Goal: Information Seeking & Learning: Learn about a topic

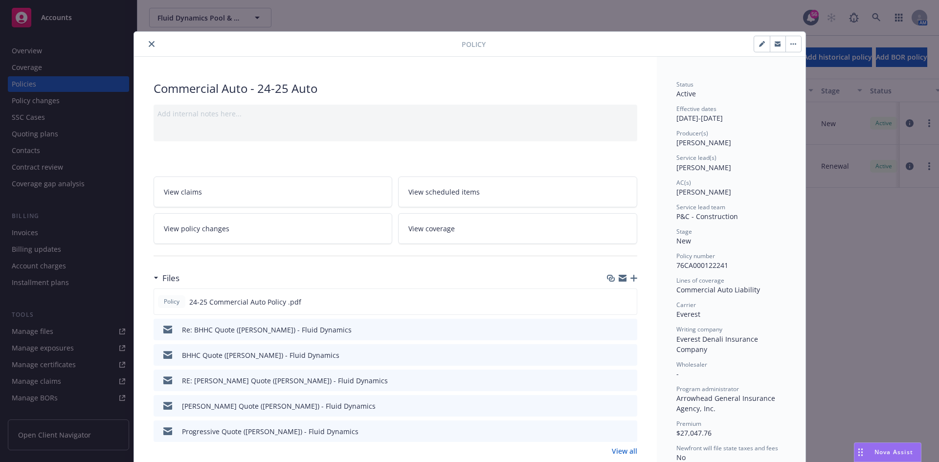
click at [149, 41] on icon "close" at bounding box center [152, 44] width 6 height 6
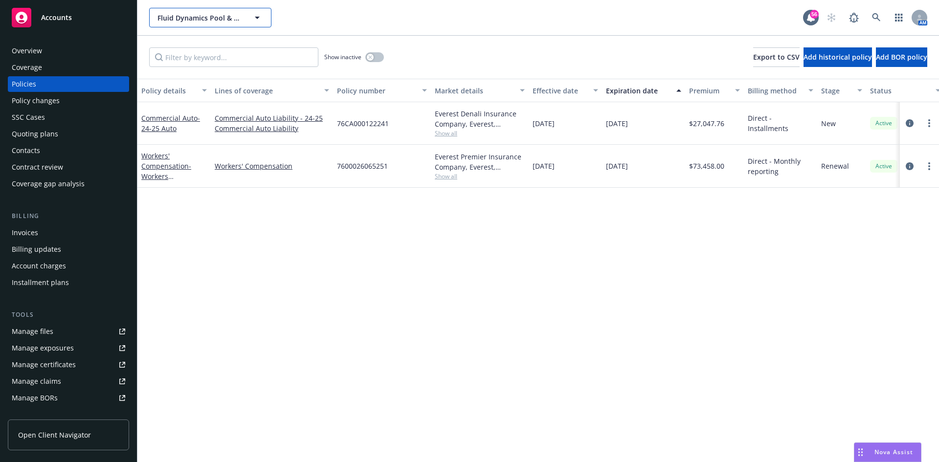
click at [193, 19] on span "Fluid Dynamics Pool & Spa" at bounding box center [199, 18] width 85 height 10
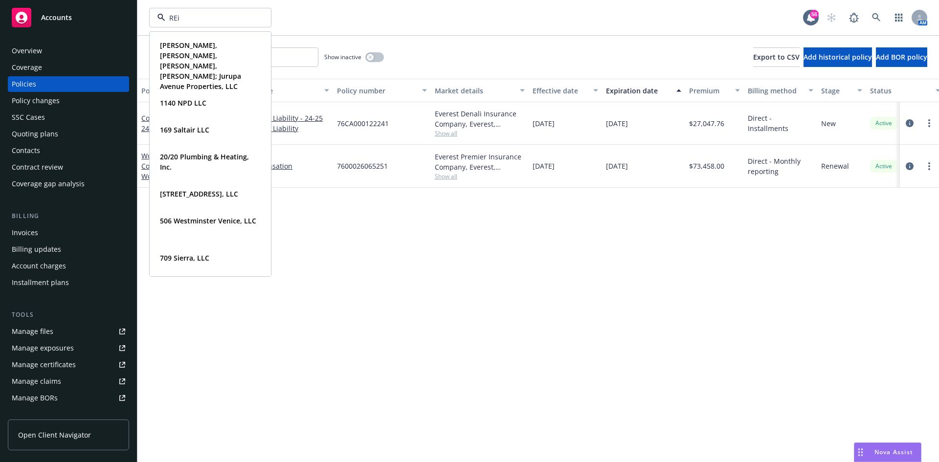
type input "REid"
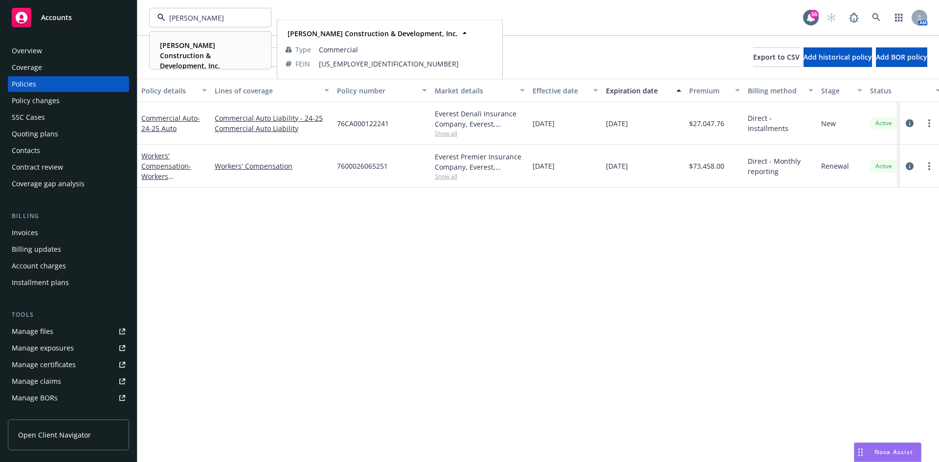
click at [193, 48] on strong "[PERSON_NAME] Construction & Development, Inc." at bounding box center [190, 56] width 60 height 30
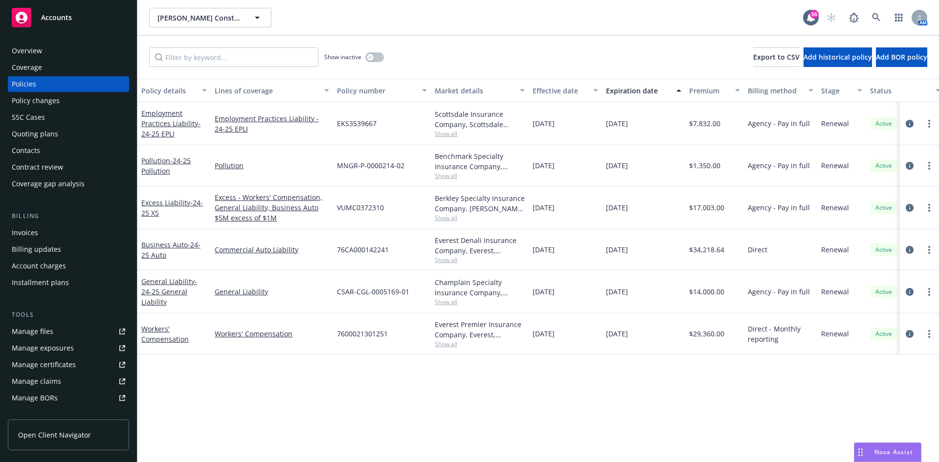
click at [34, 233] on div "Invoices" at bounding box center [25, 233] width 26 height 16
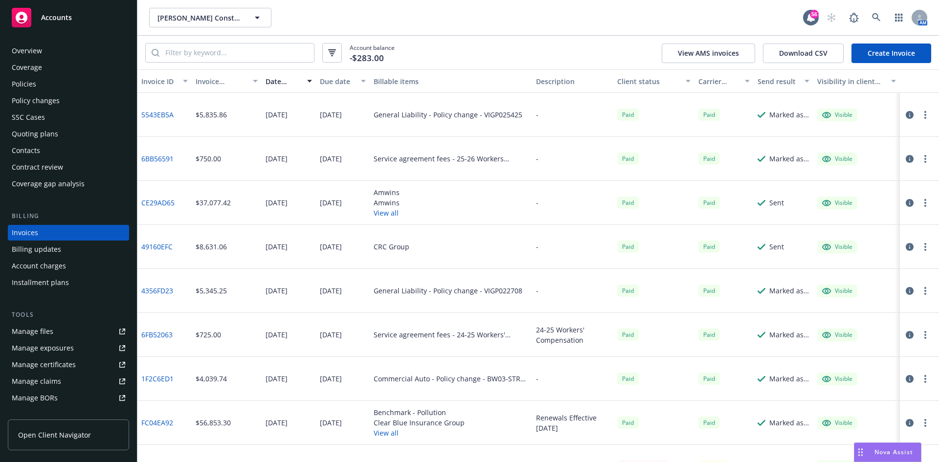
click at [910, 58] on link "Create Invoice" at bounding box center [891, 54] width 80 height 20
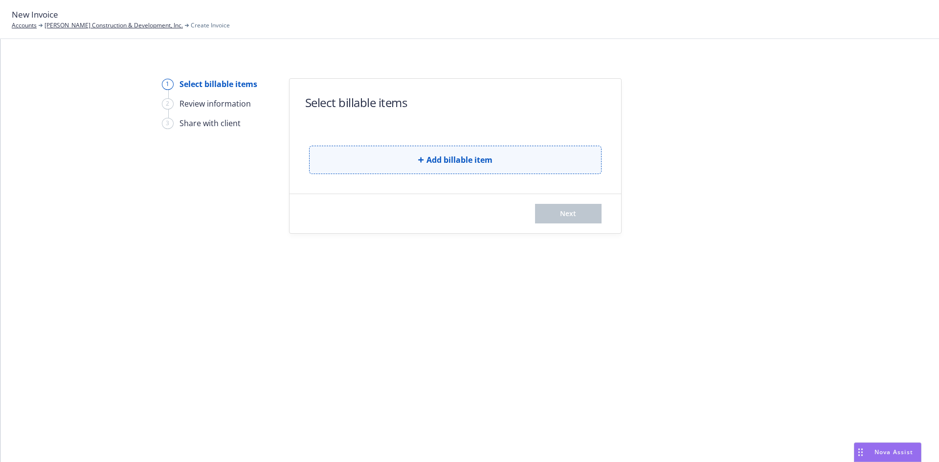
click at [466, 160] on span "Add billable item" at bounding box center [459, 160] width 66 height 12
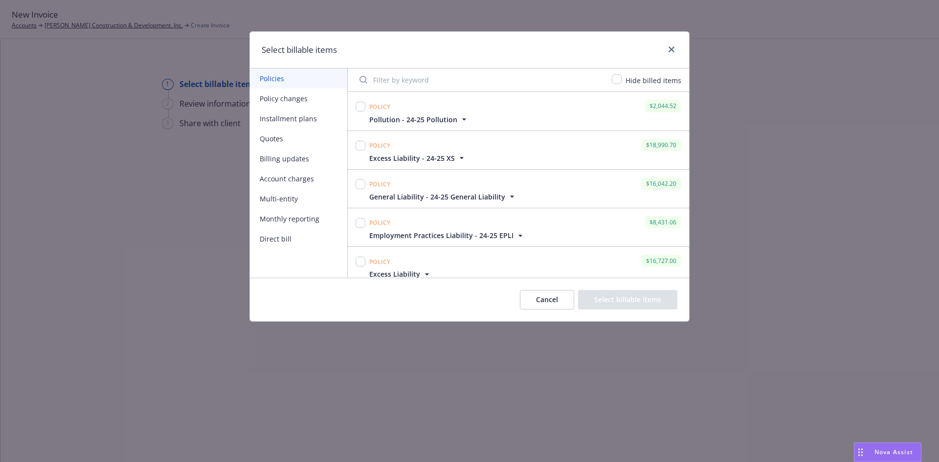
click at [287, 139] on button "Quotes" at bounding box center [298, 139] width 97 height 20
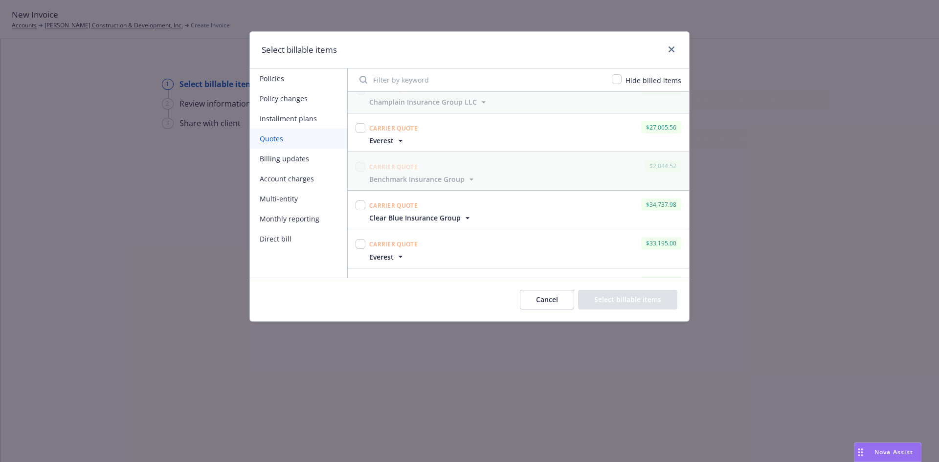
scroll to position [1594, 0]
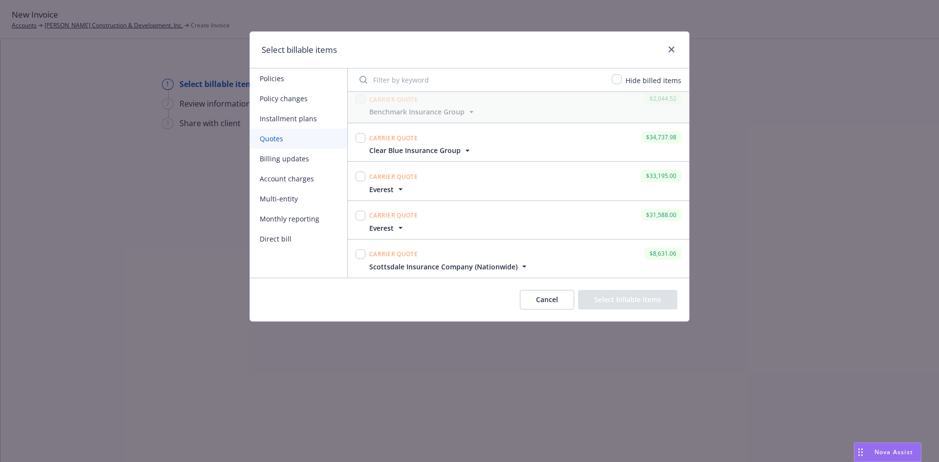
click at [354, 247] on div at bounding box center [361, 259] width 14 height 26
click at [360, 253] on input "checkbox" at bounding box center [361, 254] width 10 height 10
checkbox input "true"
click at [633, 301] on button "Select billable items" at bounding box center [627, 300] width 99 height 20
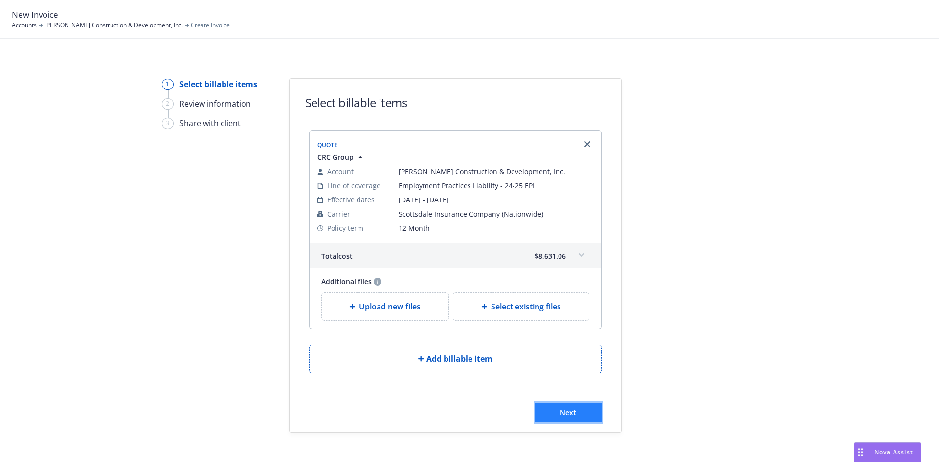
click at [576, 411] on button "Next" at bounding box center [568, 413] width 67 height 20
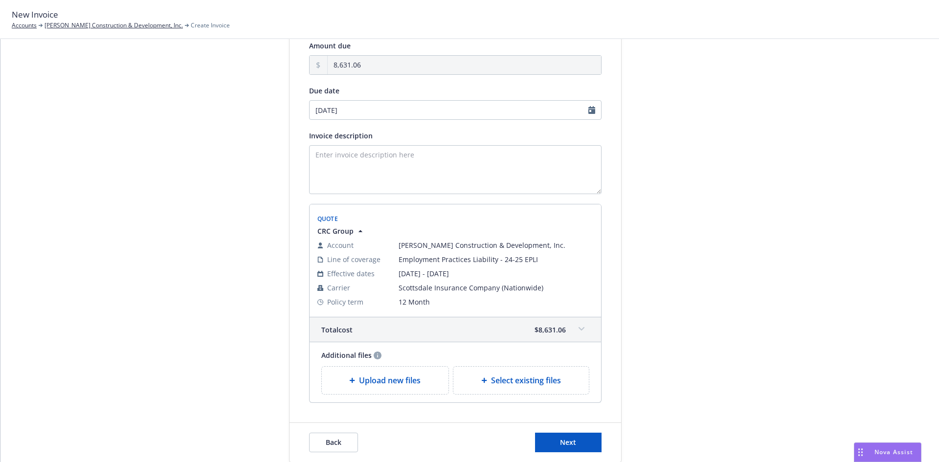
scroll to position [130, 0]
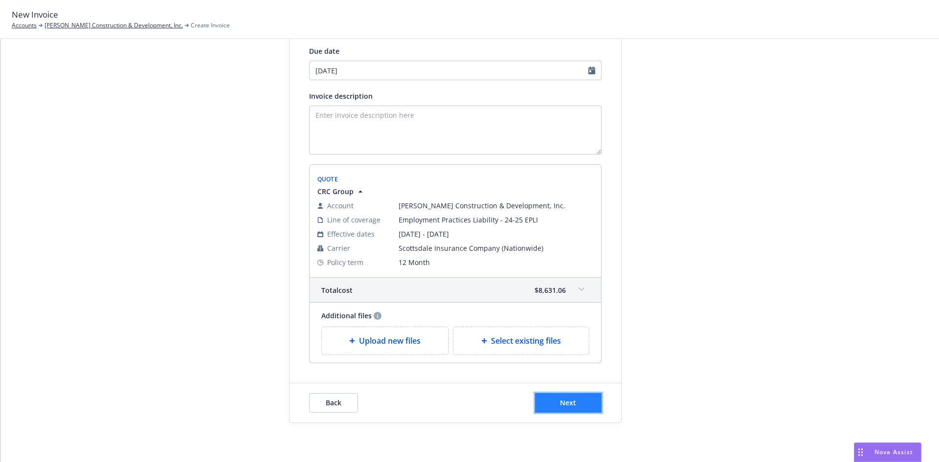
click at [555, 403] on button "Next" at bounding box center [568, 403] width 67 height 20
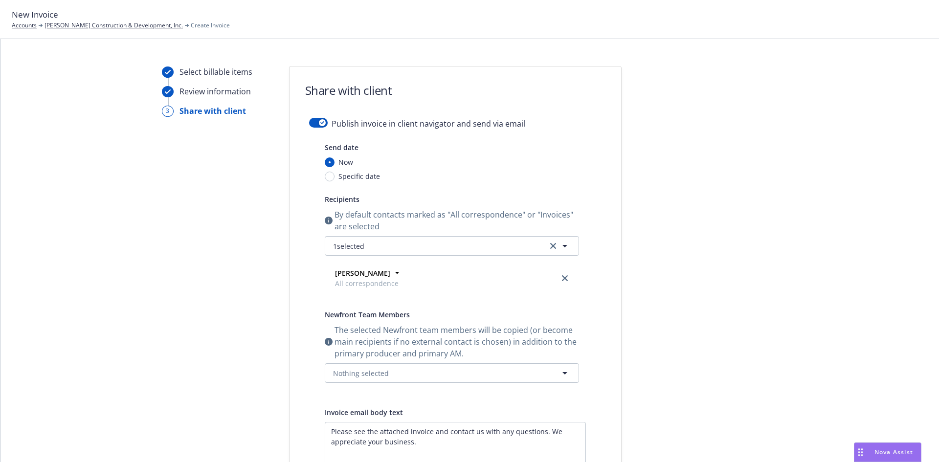
scroll to position [49, 0]
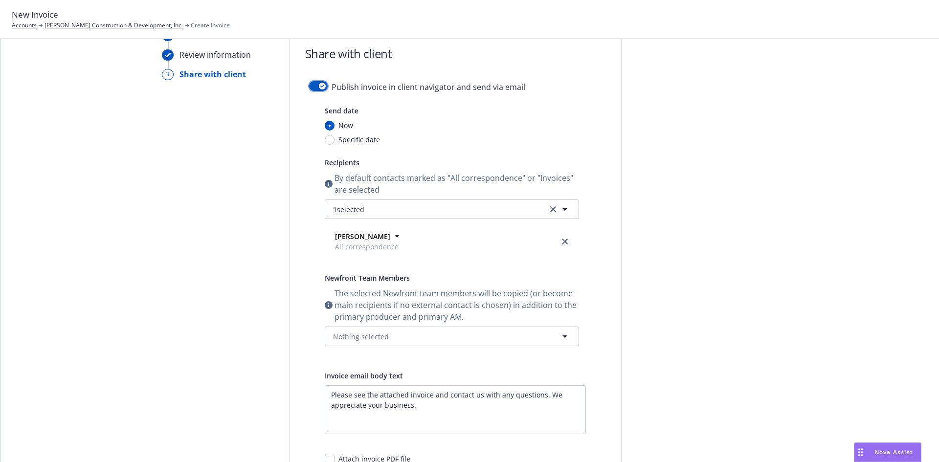
click at [319, 87] on div "button" at bounding box center [322, 86] width 7 height 7
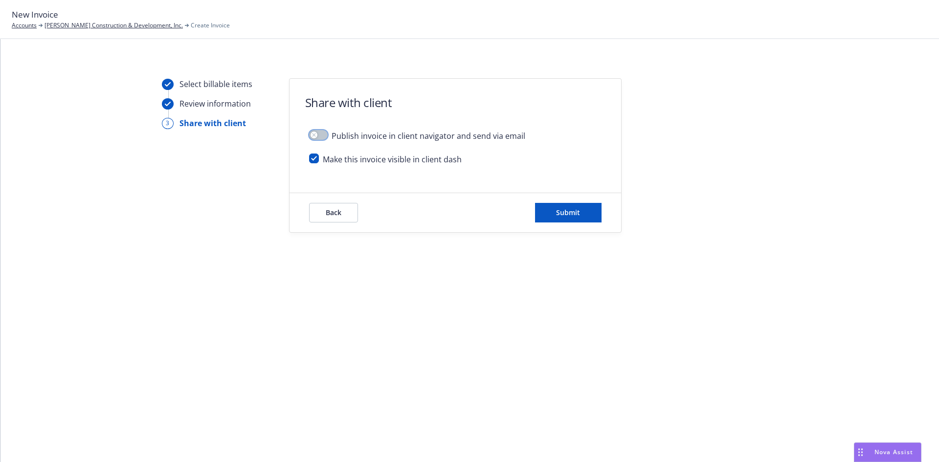
scroll to position [0, 0]
click at [563, 218] on button "Submit" at bounding box center [568, 213] width 67 height 20
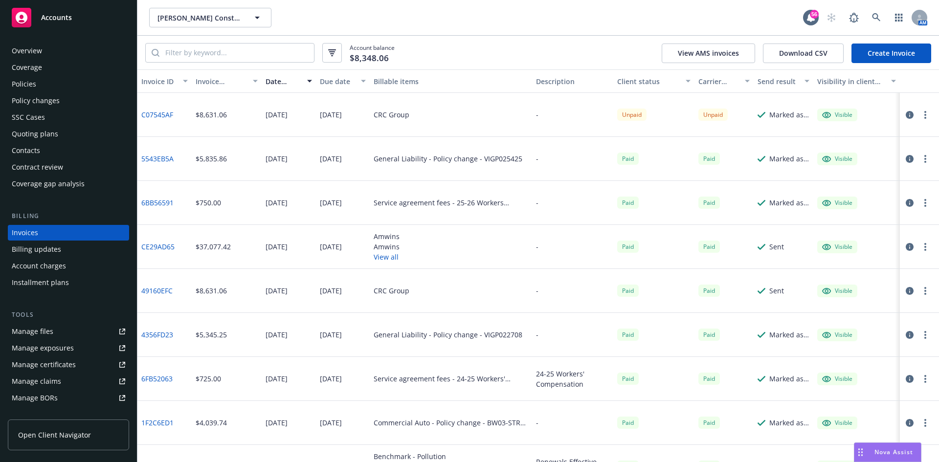
click at [924, 116] on icon "button" at bounding box center [925, 115] width 2 height 8
click at [858, 212] on link "Send invoice" at bounding box center [861, 213] width 125 height 20
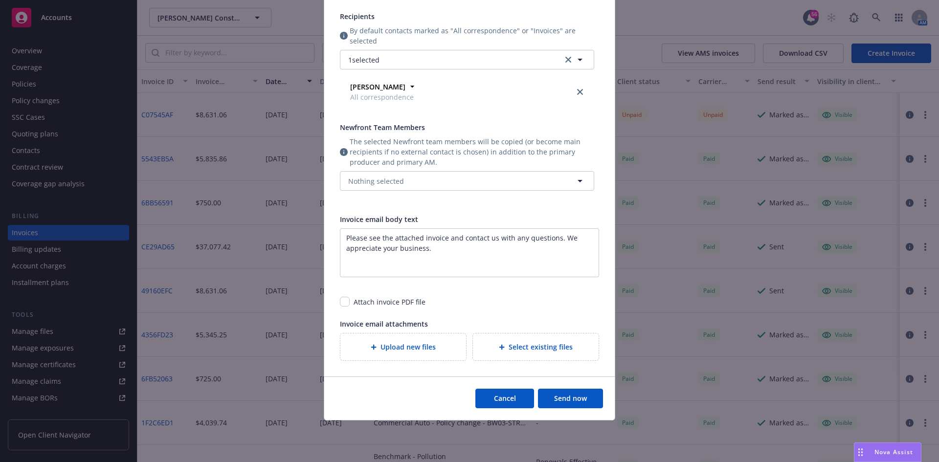
scroll to position [144, 0]
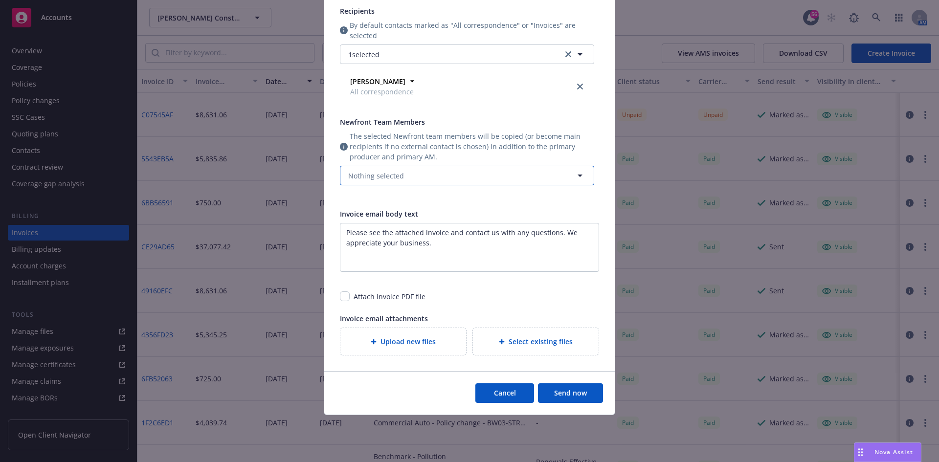
click at [578, 173] on icon "button" at bounding box center [580, 176] width 12 height 12
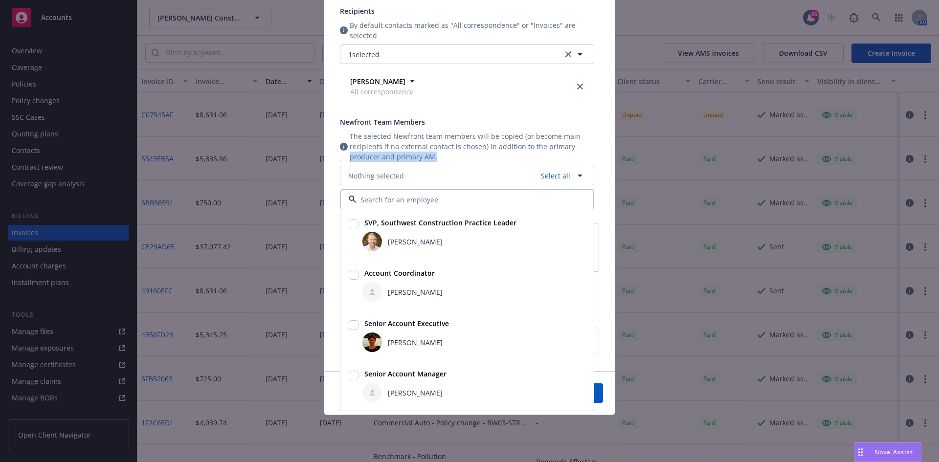
click at [600, 152] on div "Send date Now Specific date Recipients By default contacts marked as "All corre…" at bounding box center [469, 155] width 291 height 431
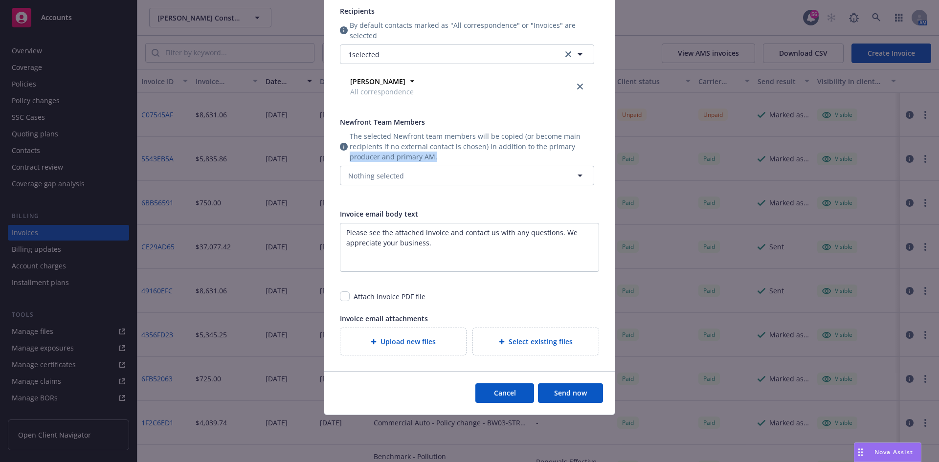
click at [582, 385] on button "Send now" at bounding box center [570, 393] width 65 height 20
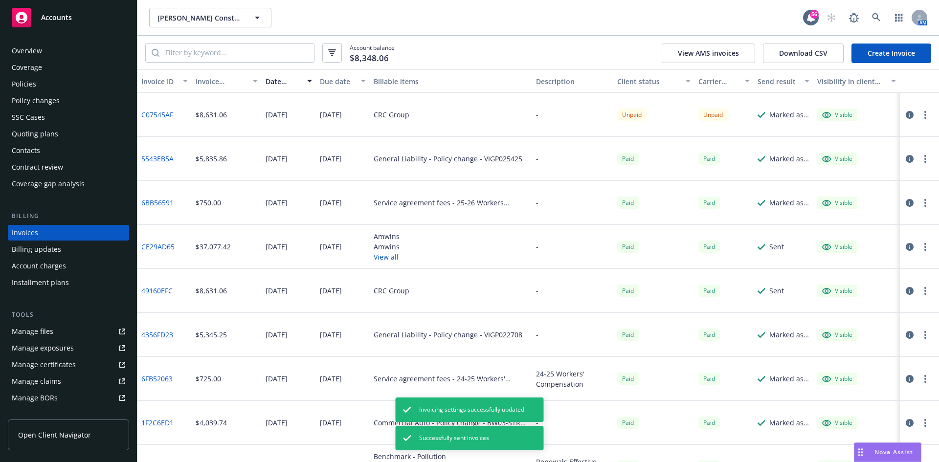
click at [160, 116] on link "C07545AF" at bounding box center [157, 115] width 32 height 10
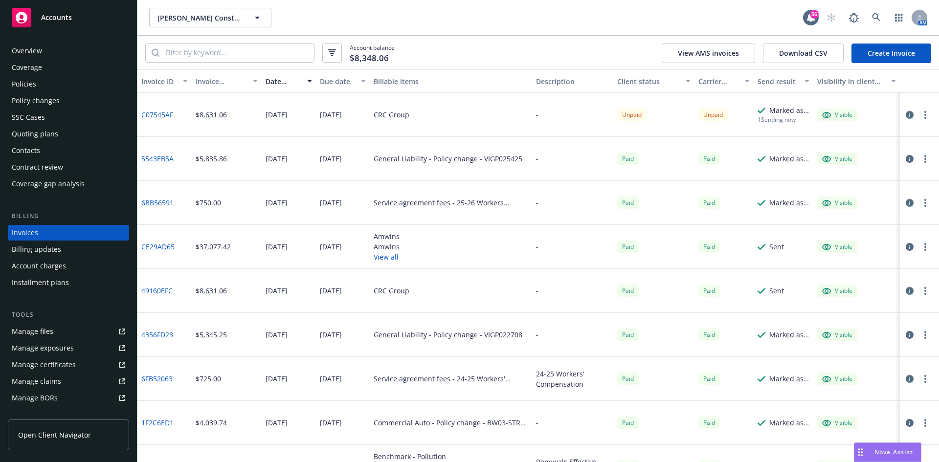
click at [66, 135] on div "Quoting plans" at bounding box center [68, 134] width 113 height 16
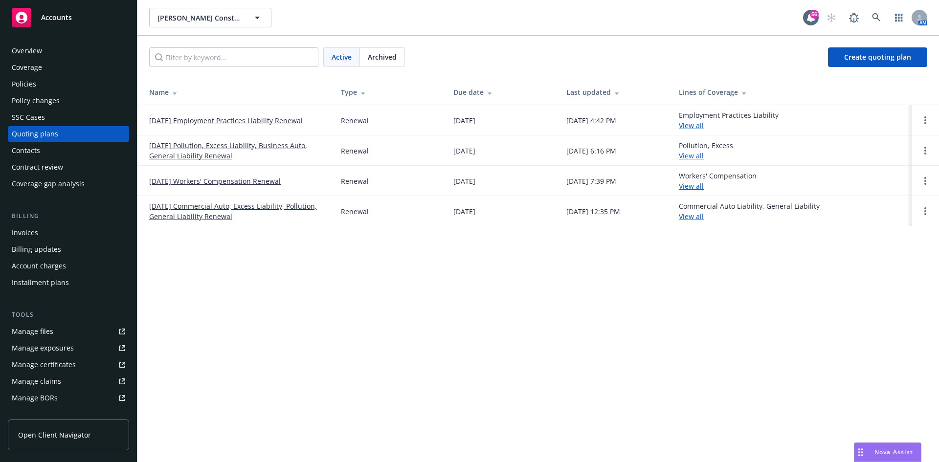
click at [258, 119] on link "[DATE] Employment Practices Liability Renewal" at bounding box center [226, 120] width 154 height 10
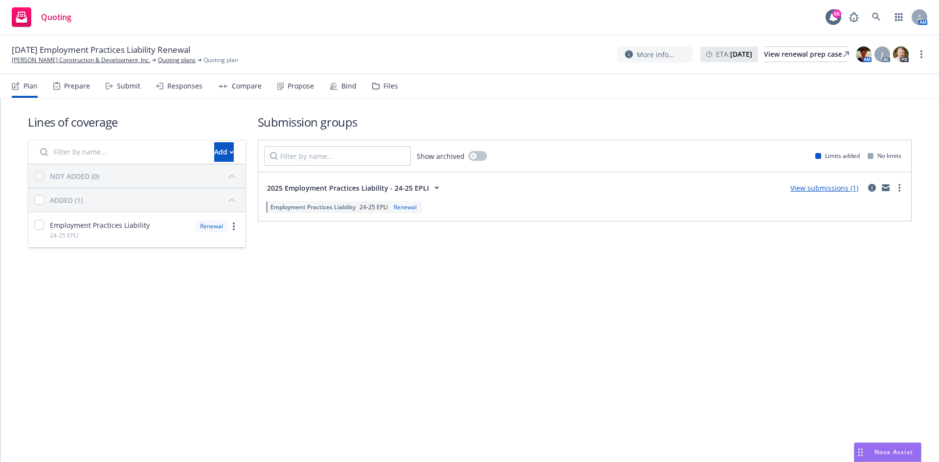
click at [829, 190] on link "View submissions (1)" at bounding box center [824, 187] width 68 height 9
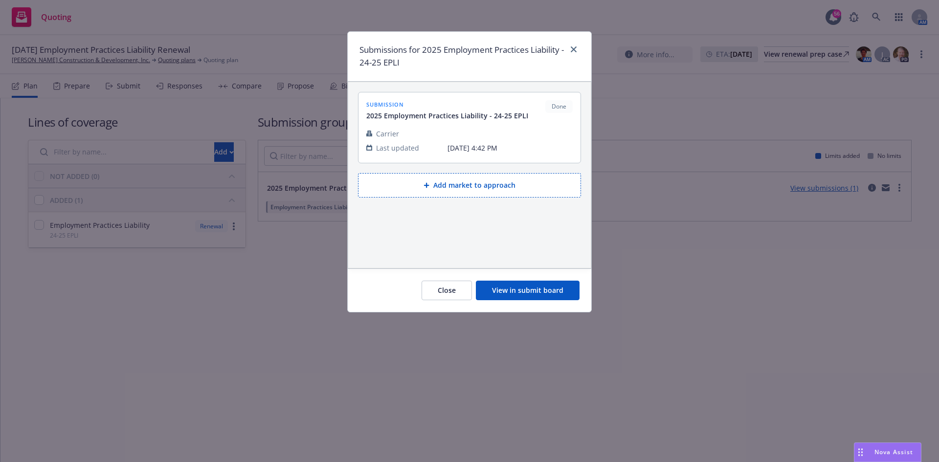
click at [551, 296] on button "View in submit board" at bounding box center [528, 291] width 104 height 20
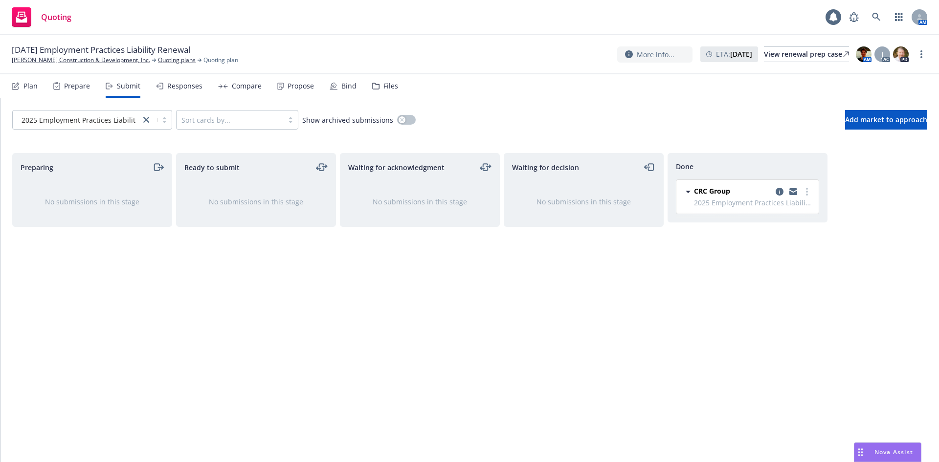
click at [192, 91] on div "Responses" at bounding box center [179, 85] width 46 height 23
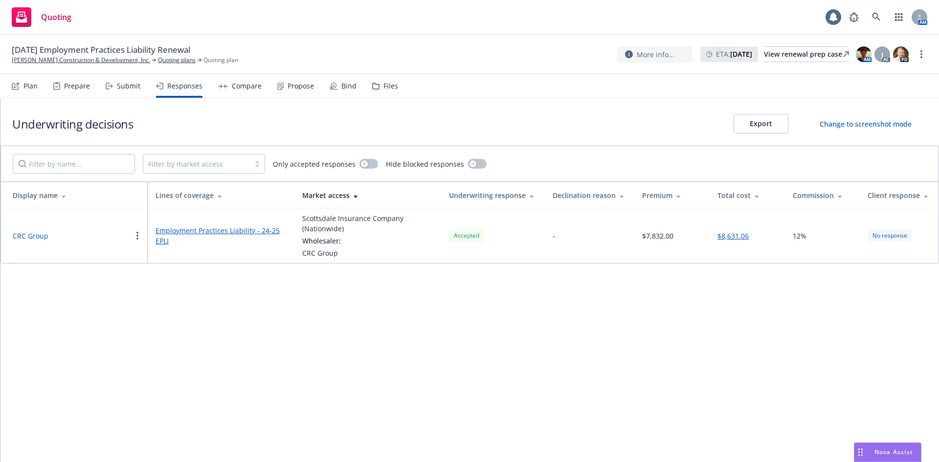
click at [273, 91] on div "Plan Prepare Submit Responses Compare Propose Bind Files" at bounding box center [205, 85] width 386 height 23
click at [305, 89] on div "Propose" at bounding box center [301, 86] width 26 height 8
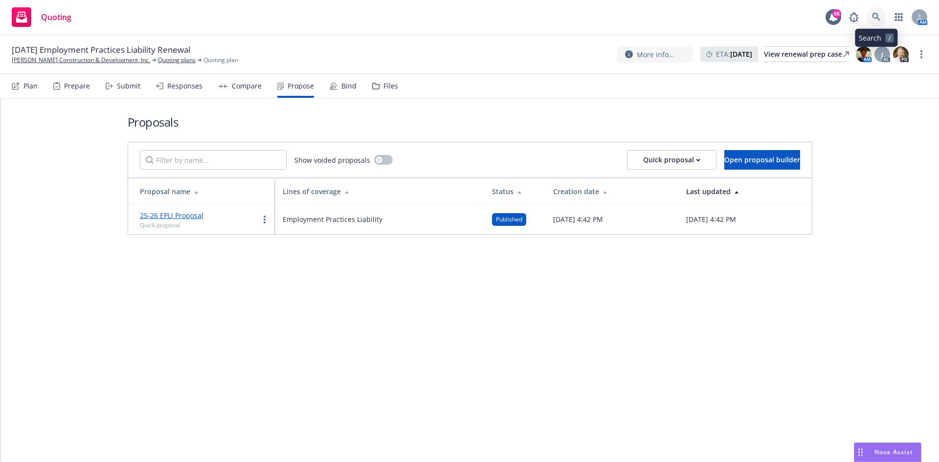
click at [879, 16] on icon at bounding box center [876, 17] width 9 height 9
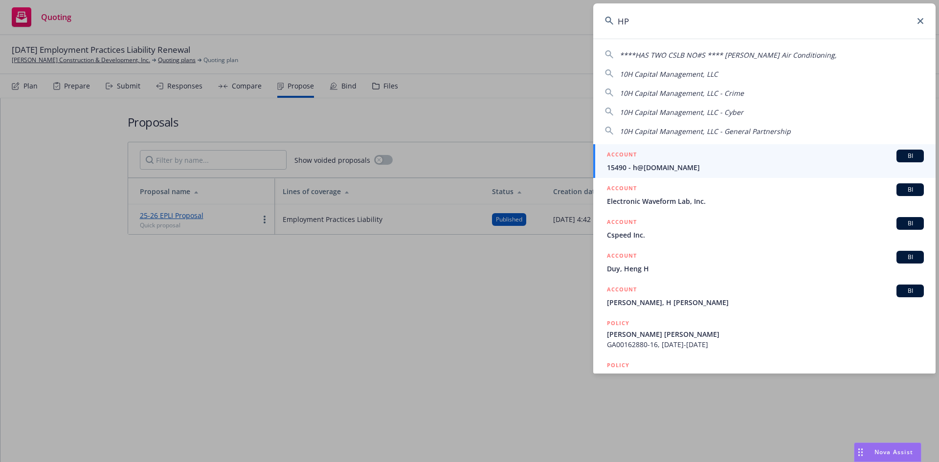
type input "HPS"
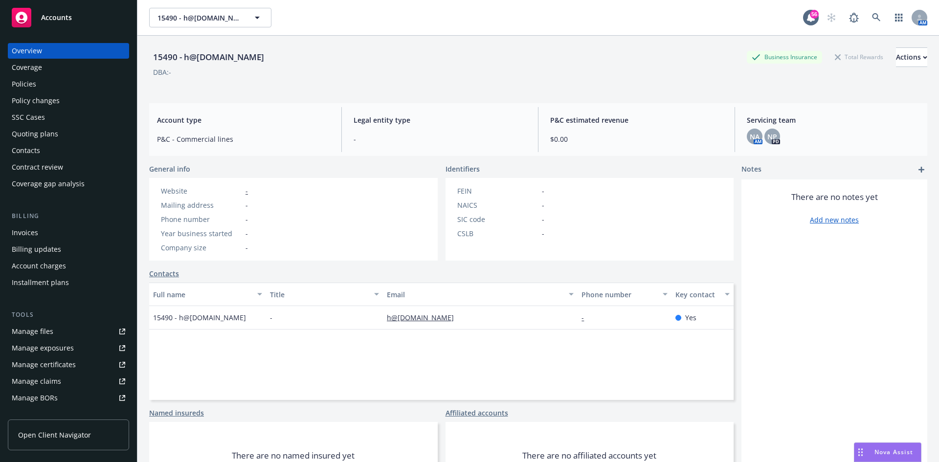
click at [66, 69] on div "Coverage" at bounding box center [68, 68] width 113 height 16
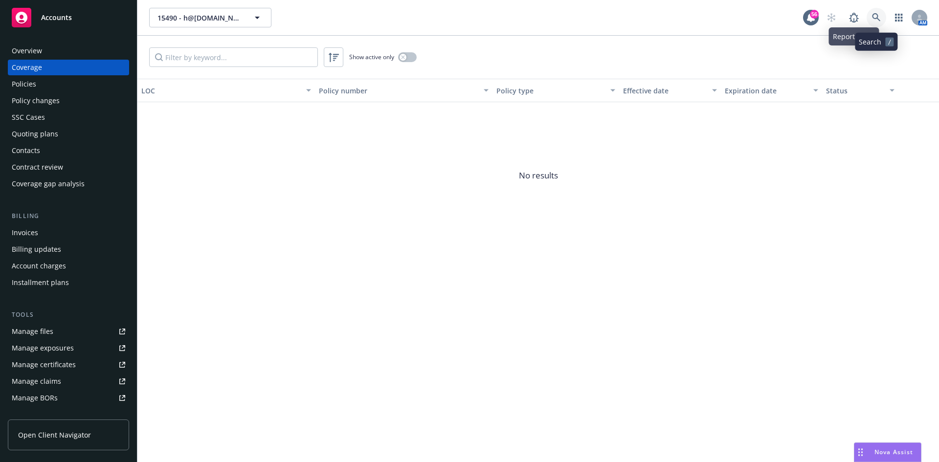
click at [879, 17] on icon at bounding box center [876, 17] width 9 height 9
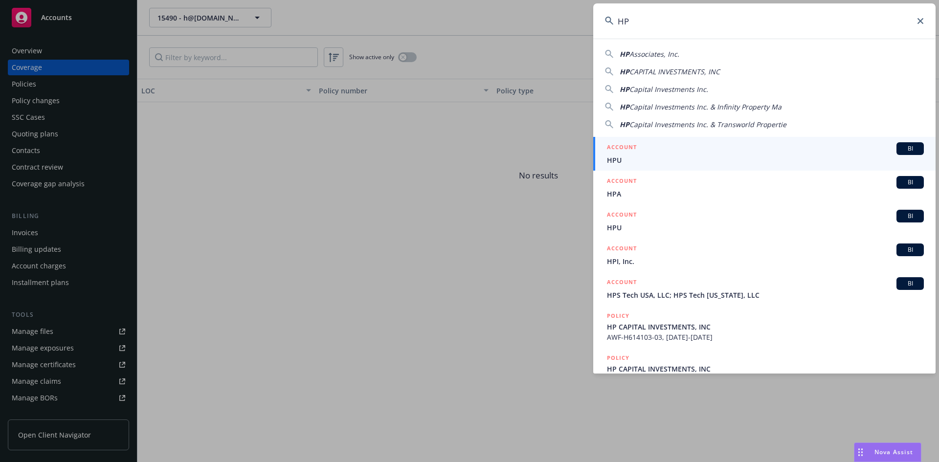
type input "HPS"
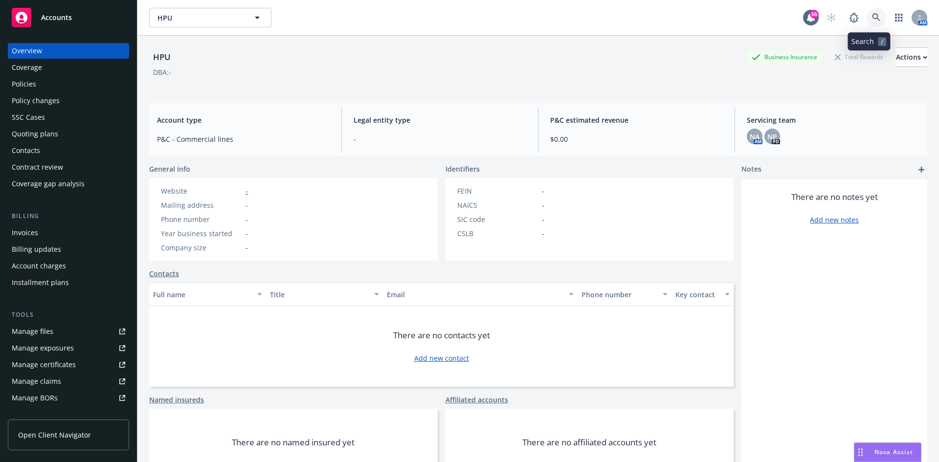
click at [870, 12] on link at bounding box center [877, 18] width 20 height 20
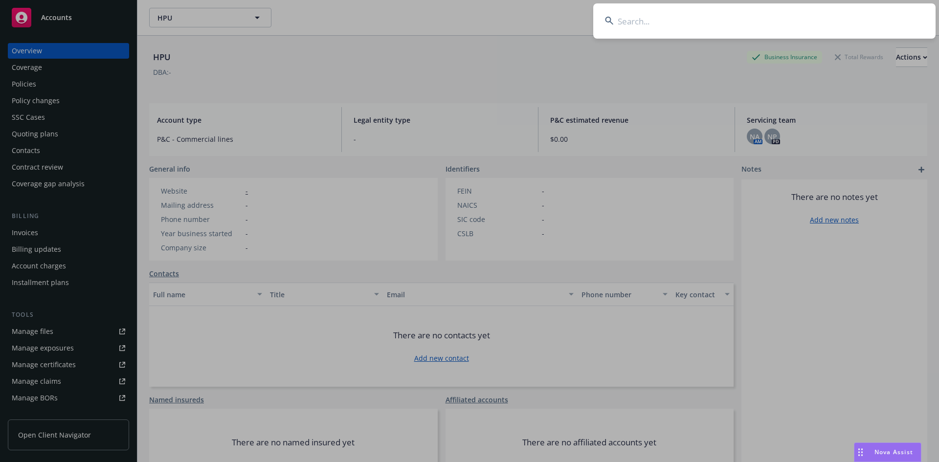
type input "U"
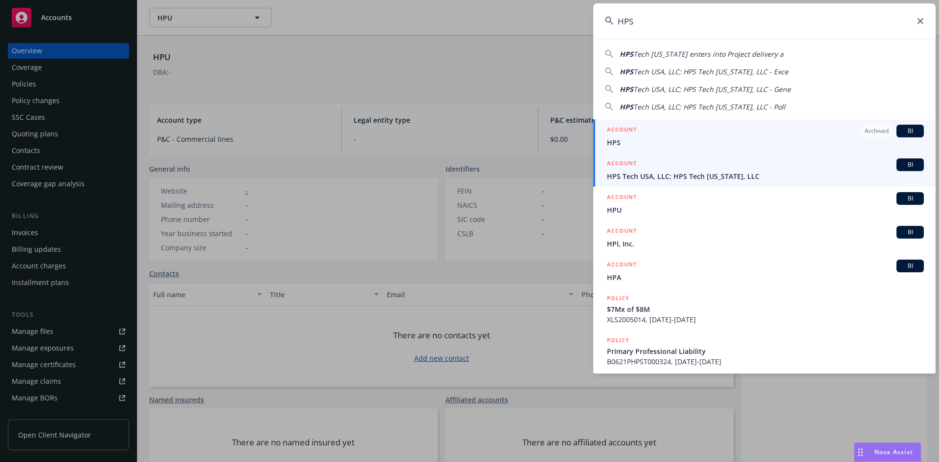
type input "HPS"
click at [682, 176] on span "HPS Tech USA, LLC; HPS Tech [US_STATE], LLC" at bounding box center [765, 176] width 317 height 10
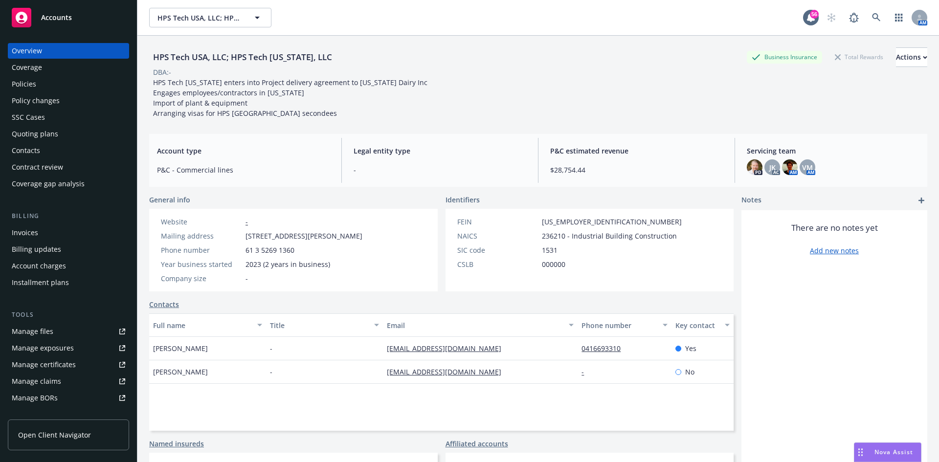
click at [57, 85] on div "Policies" at bounding box center [68, 84] width 113 height 16
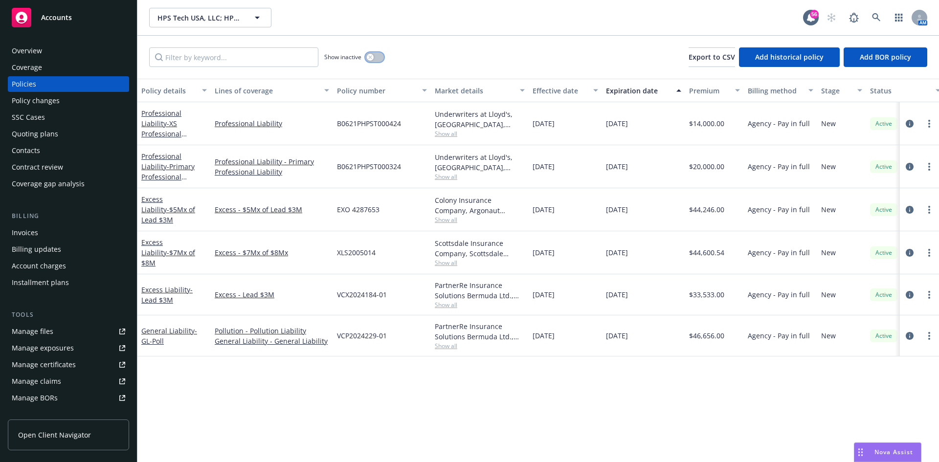
click at [380, 57] on button "button" at bounding box center [374, 57] width 19 height 10
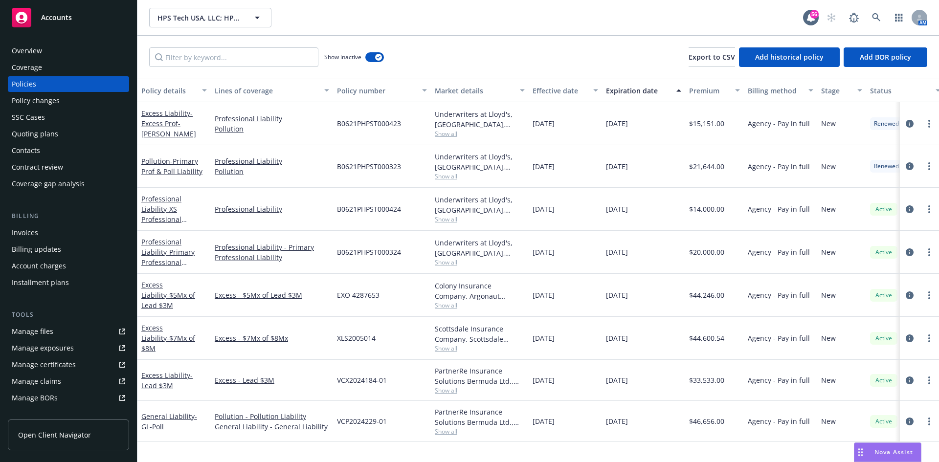
click at [364, 57] on div "Show inactive" at bounding box center [354, 57] width 60 height 20
click at [368, 57] on button "button" at bounding box center [374, 57] width 19 height 10
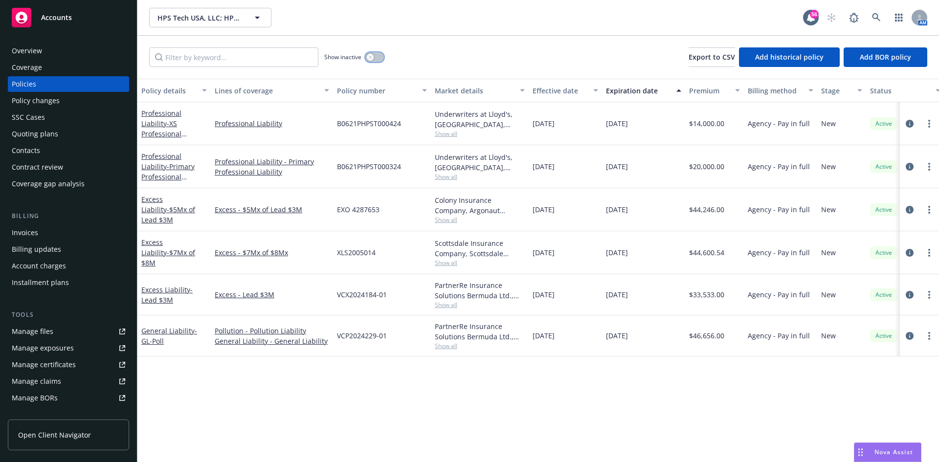
click at [381, 57] on button "button" at bounding box center [374, 57] width 19 height 10
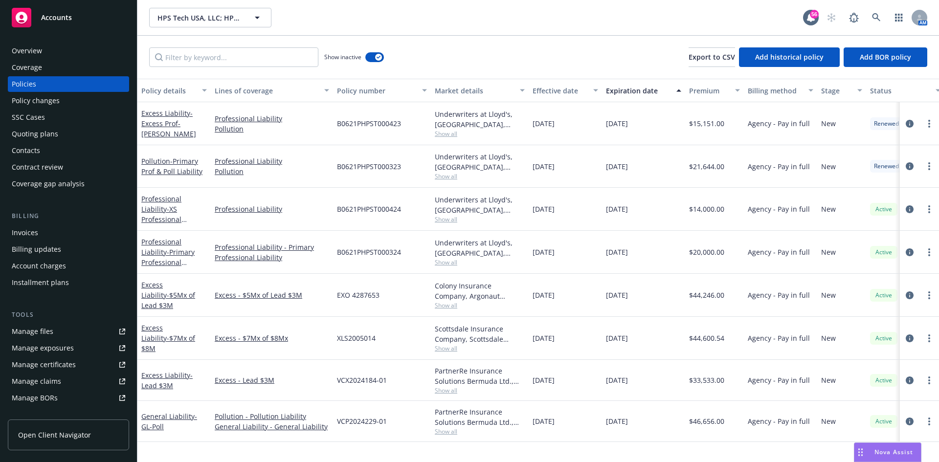
click at [55, 53] on div "Overview" at bounding box center [68, 51] width 113 height 16
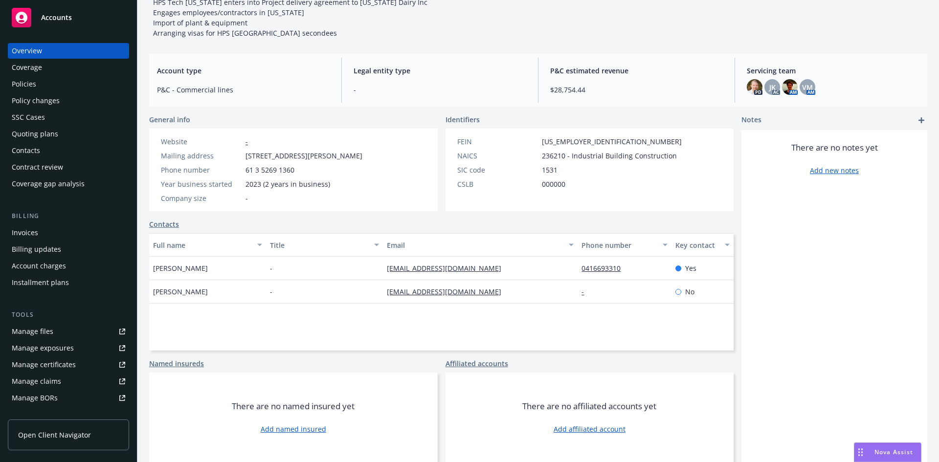
scroll to position [31, 0]
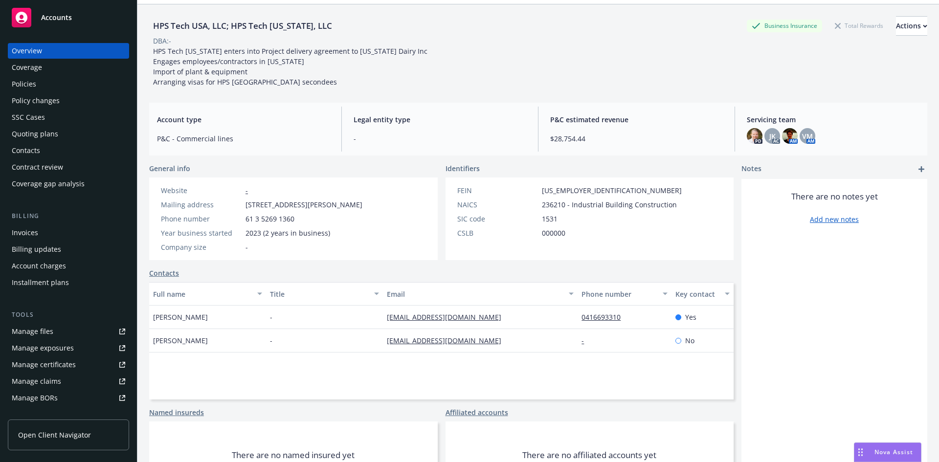
click at [45, 133] on div "Quoting plans" at bounding box center [35, 134] width 46 height 16
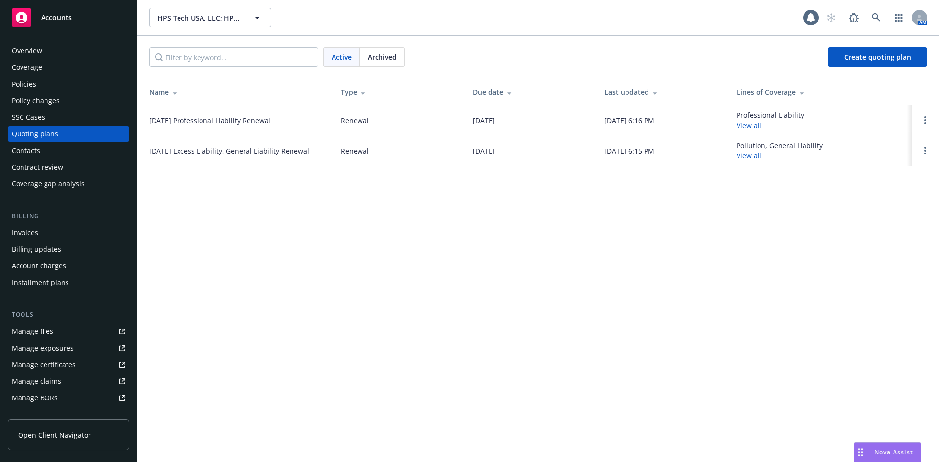
click at [378, 59] on span "Archived" at bounding box center [382, 57] width 29 height 10
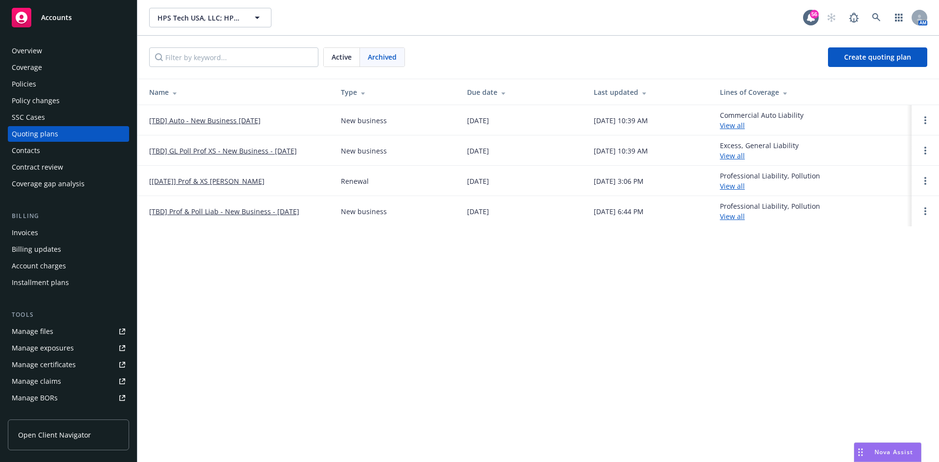
click at [449, 309] on div "HPS Tech USA, LLC; HPS Tech [US_STATE], LLC HPS Tech [GEOGRAPHIC_DATA], LLC; HP…" at bounding box center [538, 231] width 802 height 462
drag, startPoint x: 45, startPoint y: 50, endPoint x: 116, endPoint y: 64, distance: 73.2
click at [45, 50] on div "Overview" at bounding box center [68, 51] width 113 height 16
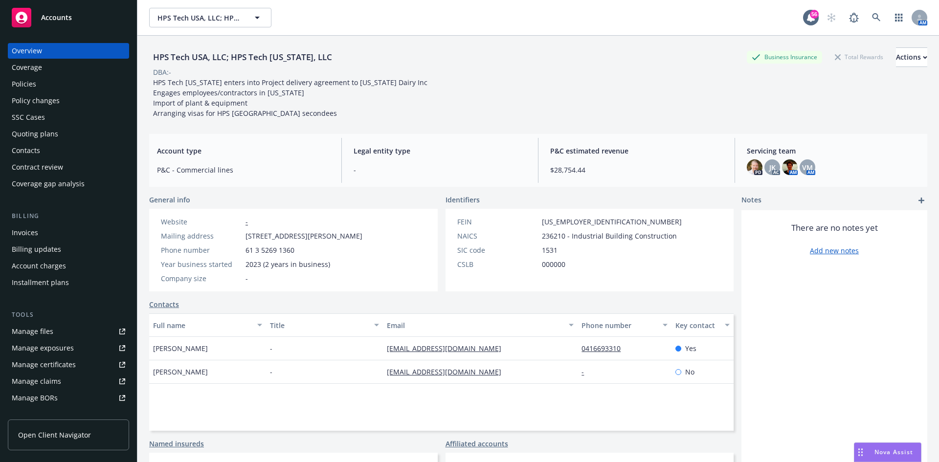
drag, startPoint x: 48, startPoint y: 82, endPoint x: 257, endPoint y: 120, distance: 212.2
click at [49, 82] on div "Policies" at bounding box center [68, 84] width 113 height 16
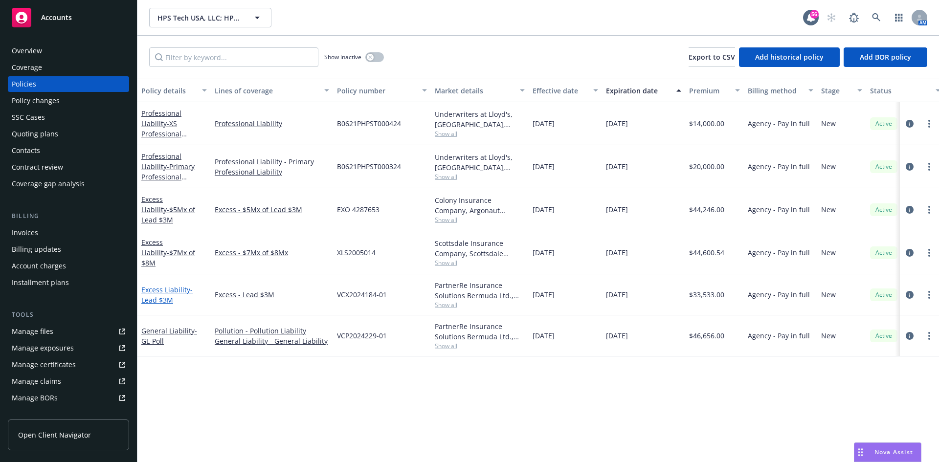
click at [159, 288] on link "Excess Liability - Lead $3M" at bounding box center [166, 295] width 51 height 20
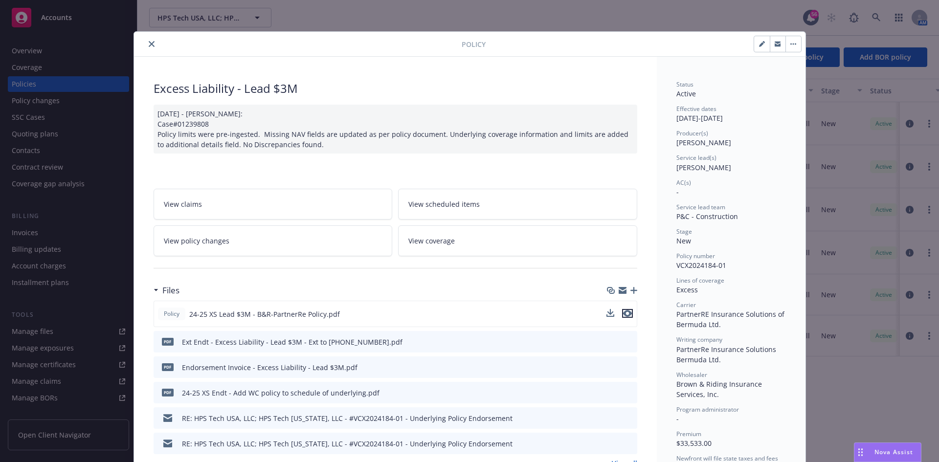
click at [626, 313] on icon "preview file" at bounding box center [627, 313] width 9 height 7
click at [776, 48] on button "button" at bounding box center [778, 44] width 16 height 16
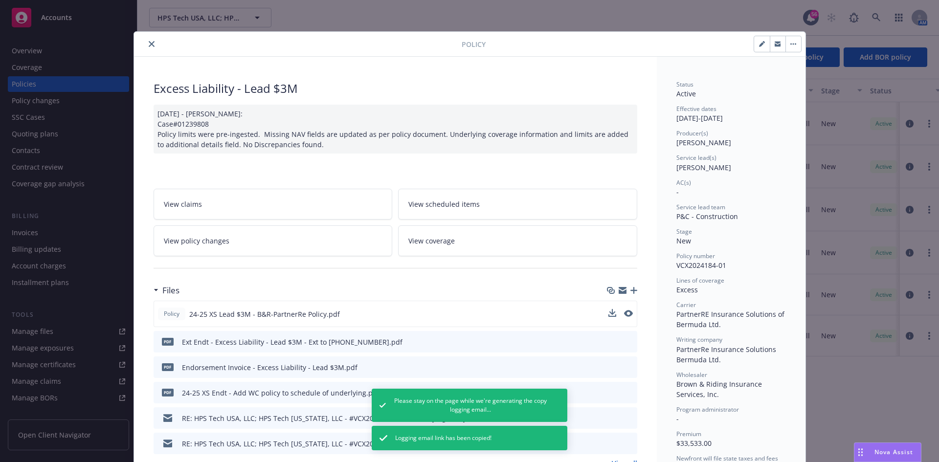
click at [149, 45] on icon "close" at bounding box center [152, 44] width 6 height 6
